Goal: Task Accomplishment & Management: Use online tool/utility

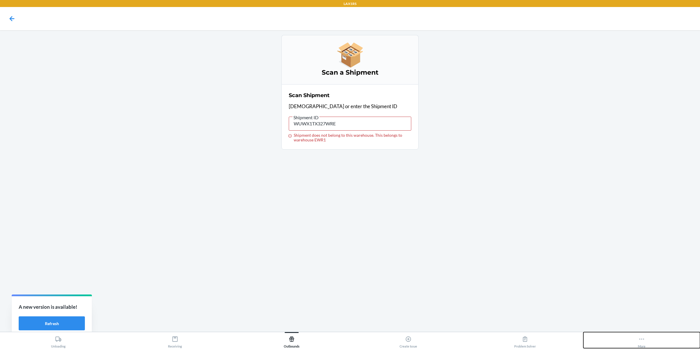
click at [640, 344] on div "More" at bounding box center [642, 341] width 8 height 15
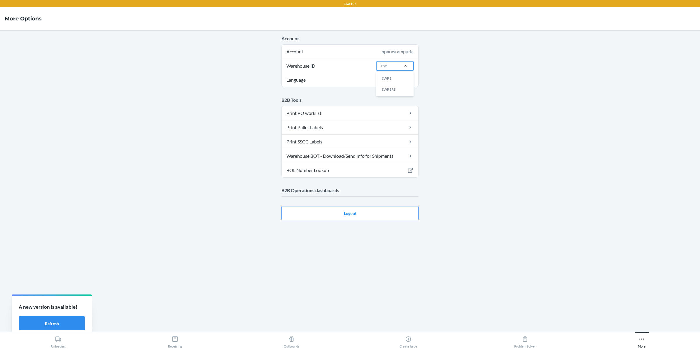
type input "EWR"
click at [396, 75] on div "EWR1" at bounding box center [396, 78] width 31 height 11
click at [390, 69] on input "EWR" at bounding box center [385, 65] width 8 height 5
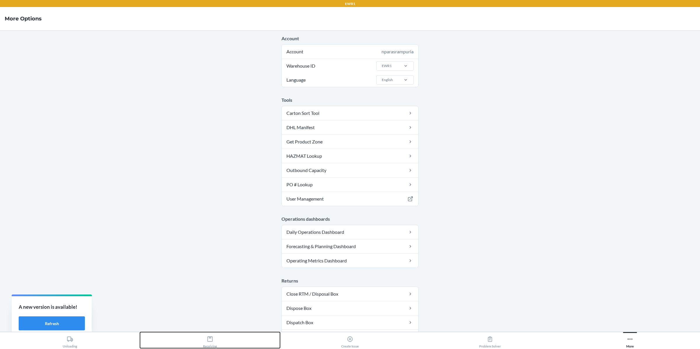
click at [208, 336] on icon at bounding box center [210, 339] width 6 height 6
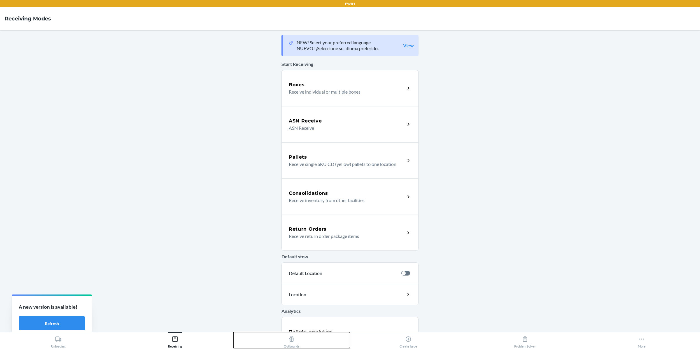
click at [290, 337] on icon at bounding box center [291, 339] width 6 height 6
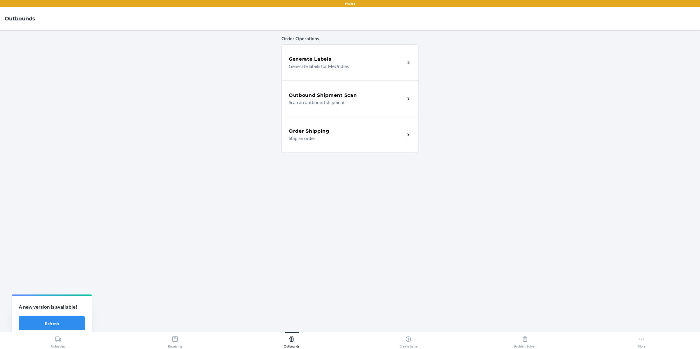
click at [334, 104] on p "Scan an outbound shipment" at bounding box center [345, 102] width 112 height 7
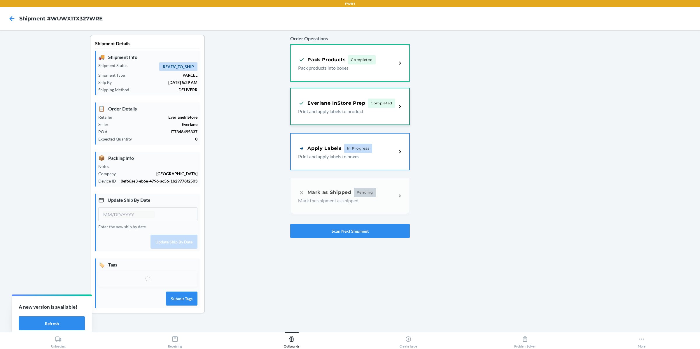
type input "[DATE]"
click at [75, 15] on h4 "Shipment #WUWX1TX327WRE" at bounding box center [60, 19] width 83 height 8
copy h4 "WUWX1TX327WRE"
click at [381, 62] on div "Pack Products Completed" at bounding box center [347, 58] width 99 height 9
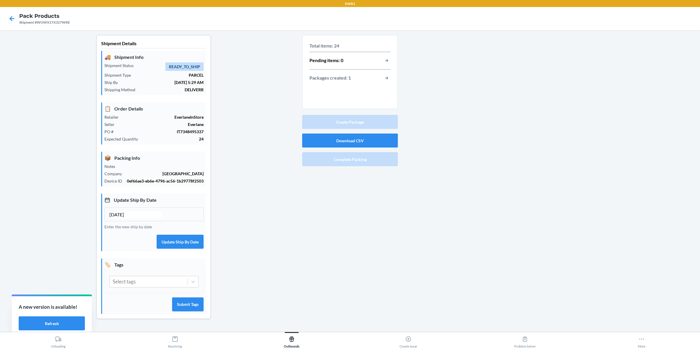
click at [299, 222] on div "Shipment Details 🚚 Shipment Info Shipment Status READY_TO_SHIP Shipment Type PA…" at bounding box center [153, 181] width 297 height 293
click at [13, 20] on icon at bounding box center [12, 19] width 10 height 10
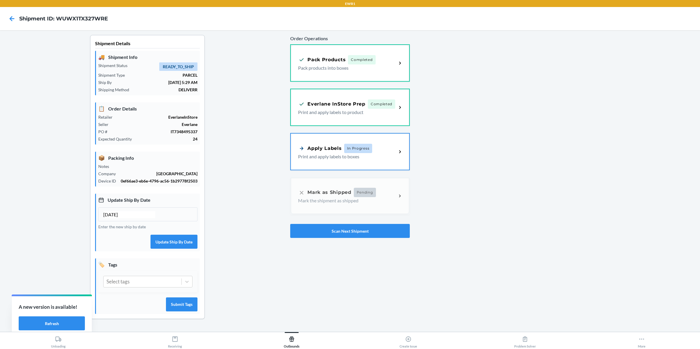
click at [95, 20] on h4 "Shipment ID: WUWX1TX327WRE" at bounding box center [63, 19] width 89 height 8
copy h4 "WUWX1TX327WRE"
click at [351, 233] on button "Scan Next Shipment" at bounding box center [350, 231] width 120 height 14
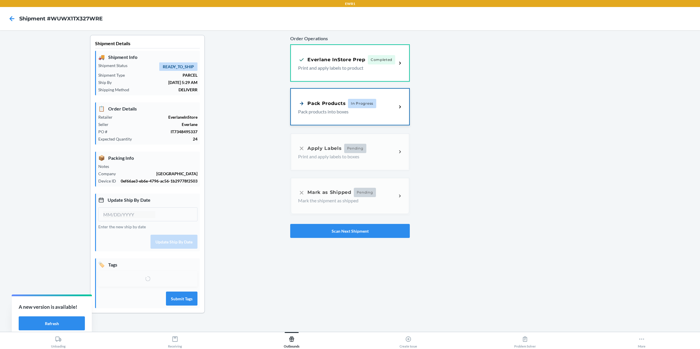
type input "[DATE]"
click at [353, 112] on p "Pack products into boxes" at bounding box center [345, 111] width 94 height 7
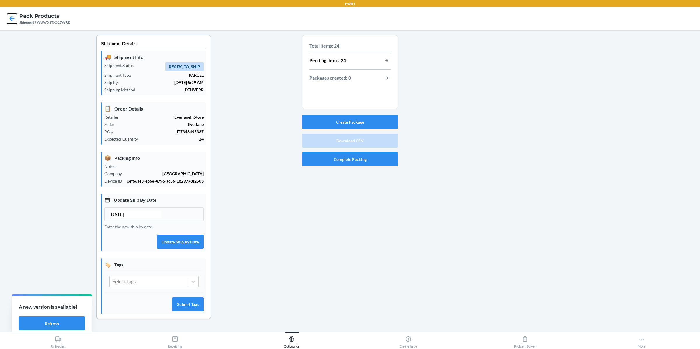
click at [12, 16] on icon at bounding box center [12, 18] width 5 height 5
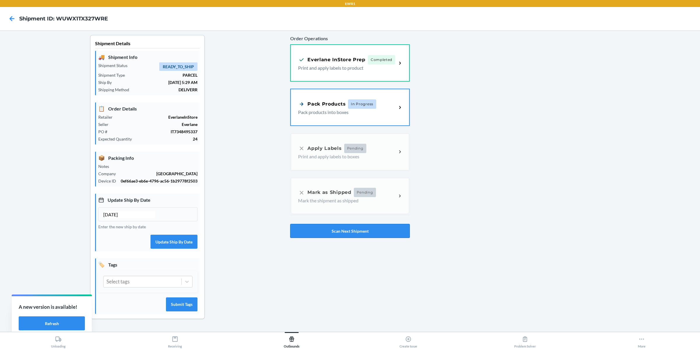
click at [371, 229] on button "Scan Next Shipment" at bounding box center [350, 231] width 120 height 14
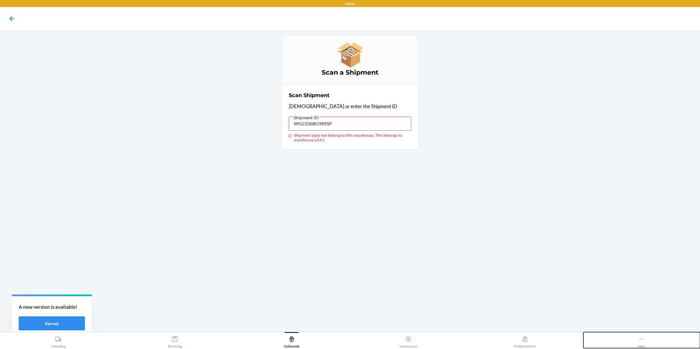
click at [638, 340] on div "More" at bounding box center [642, 341] width 8 height 15
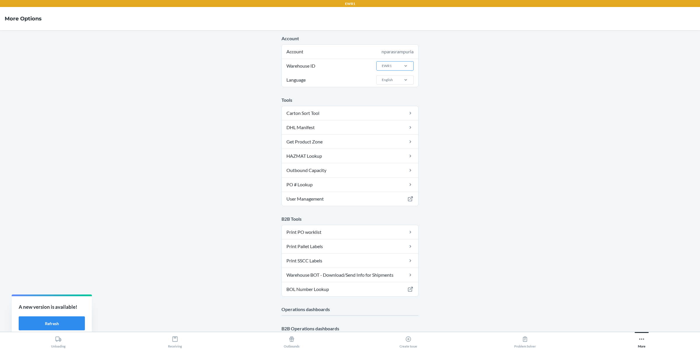
click at [405, 69] on div at bounding box center [405, 66] width 15 height 9
click at [382, 69] on input "Warehouse ID EWR1" at bounding box center [381, 65] width 1 height 5
type input "LAX1"
click at [406, 76] on div "LAX1" at bounding box center [396, 78] width 31 height 11
click at [390, 69] on input "LAX1" at bounding box center [385, 65] width 9 height 5
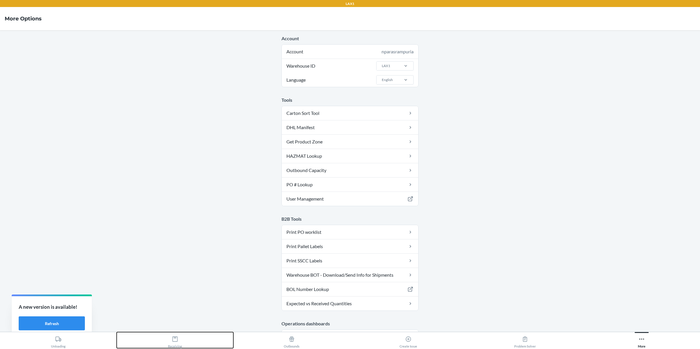
click at [180, 337] on div "Receiving" at bounding box center [175, 341] width 14 height 15
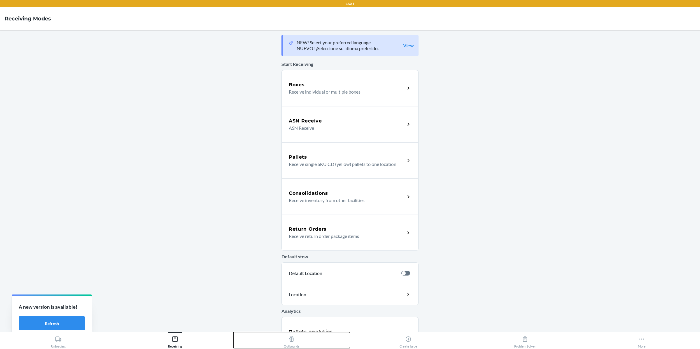
click at [298, 341] on div "Outbounds" at bounding box center [292, 341] width 16 height 15
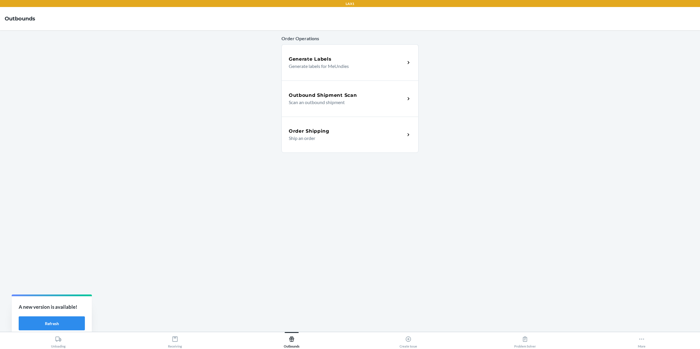
click at [342, 109] on div "Outbound Shipment Scan Scan an outbound shipment" at bounding box center [349, 98] width 137 height 36
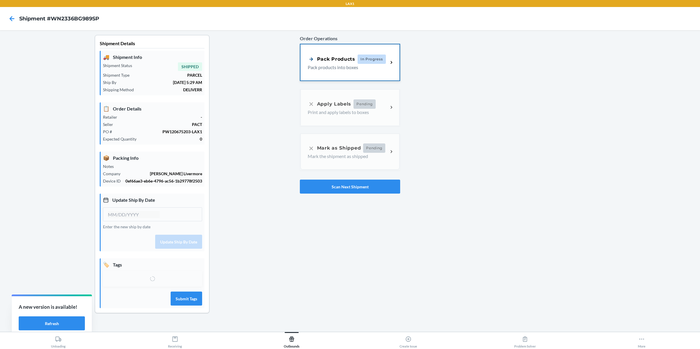
type input "[DATE]"
click at [365, 69] on p "Pack products into boxes" at bounding box center [346, 67] width 76 height 7
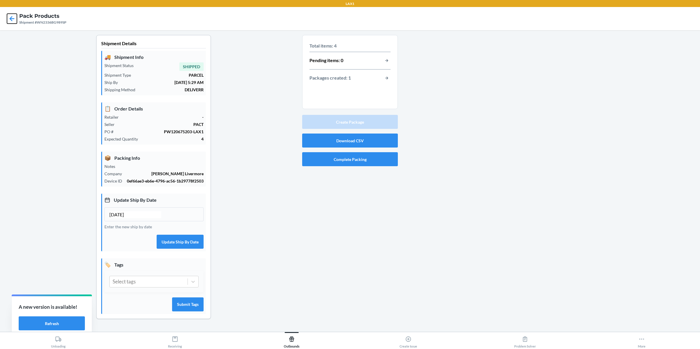
click at [13, 18] on icon at bounding box center [12, 18] width 5 height 5
